Goal: Transaction & Acquisition: Purchase product/service

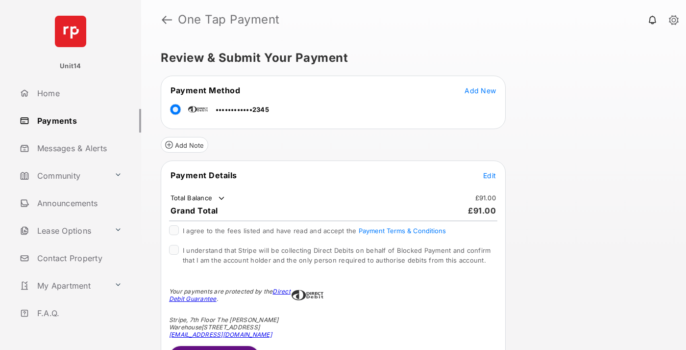
click at [490, 175] on span "Edit" at bounding box center [489, 175] width 13 height 8
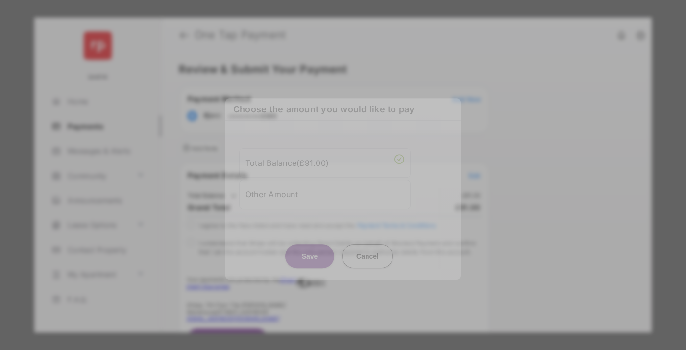
click at [325, 186] on div "Other Amount" at bounding box center [325, 194] width 159 height 17
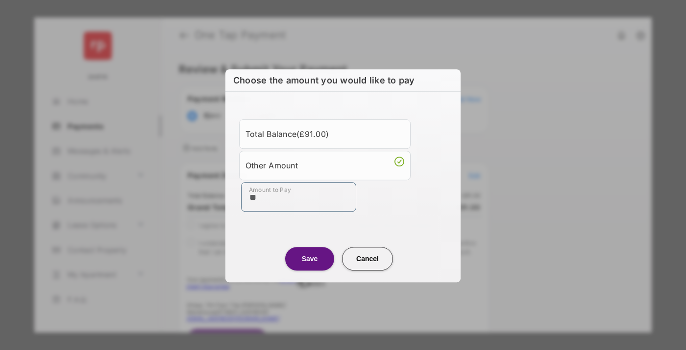
type input "**"
click at [310, 257] on button "Save" at bounding box center [309, 259] width 49 height 24
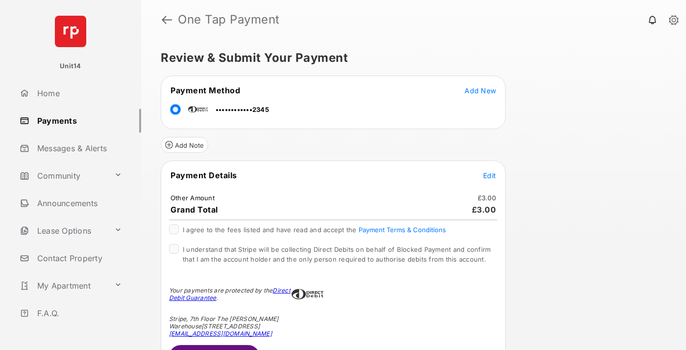
click at [214, 347] on button "Submit Payment" at bounding box center [214, 357] width 91 height 24
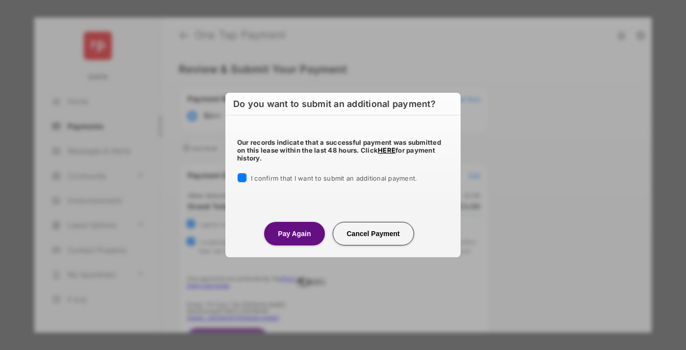
click at [294, 233] on button "Pay Again" at bounding box center [294, 234] width 60 height 24
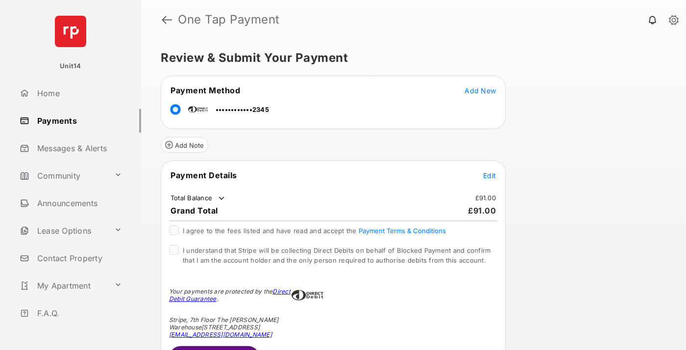
click at [490, 175] on span "Edit" at bounding box center [489, 175] width 13 height 8
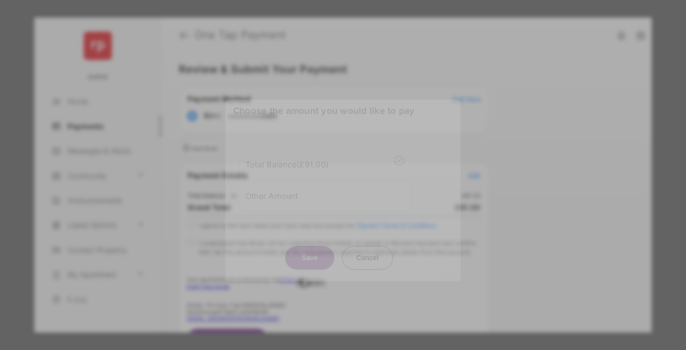
click at [325, 195] on div "Other Amount" at bounding box center [325, 195] width 159 height 17
type input "**"
click at [310, 265] on button "Save" at bounding box center [309, 258] width 49 height 24
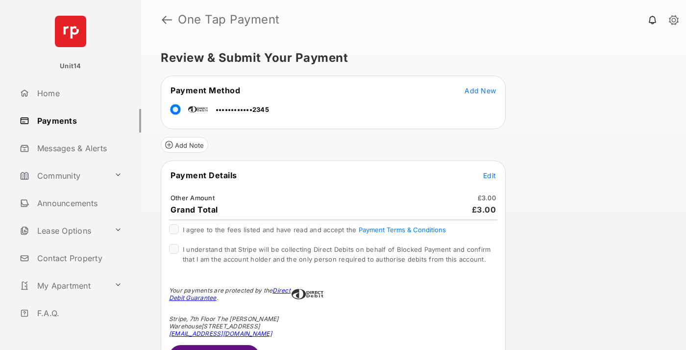
click at [214, 347] on button "Submit Payment" at bounding box center [214, 357] width 91 height 24
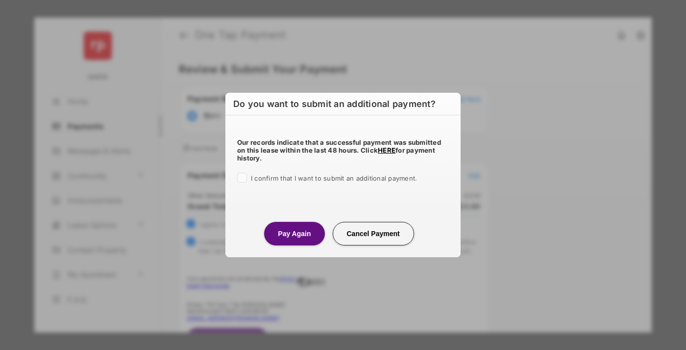
click at [294, 233] on button "Pay Again" at bounding box center [294, 234] width 60 height 24
